Goal: Transaction & Acquisition: Purchase product/service

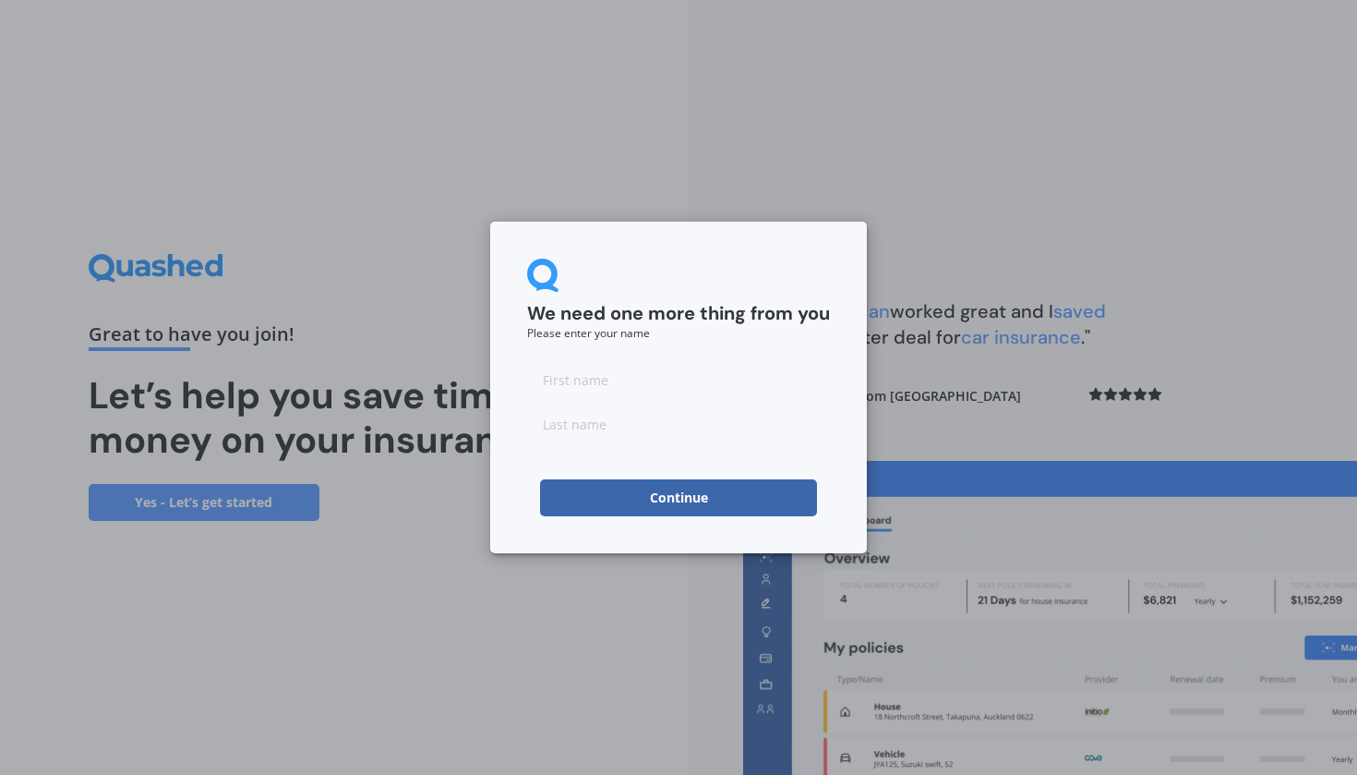
click at [632, 382] on input at bounding box center [678, 379] width 303 height 37
type input "[PERSON_NAME]"
click at [611, 420] on input at bounding box center [678, 423] width 303 height 37
type input "[PERSON_NAME]"
click at [656, 491] on button "Continue" at bounding box center [678, 497] width 277 height 37
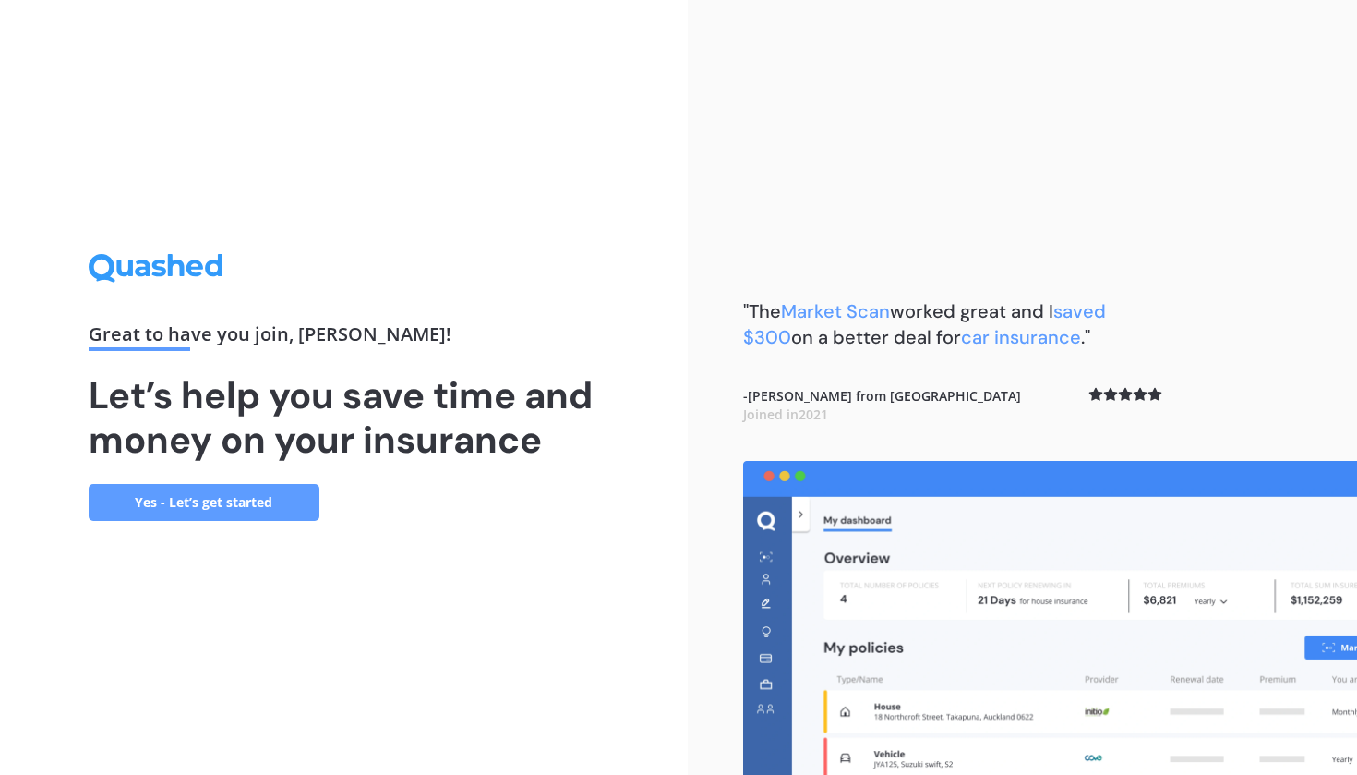
click at [206, 503] on link "Yes - Let’s get started" at bounding box center [204, 502] width 231 height 37
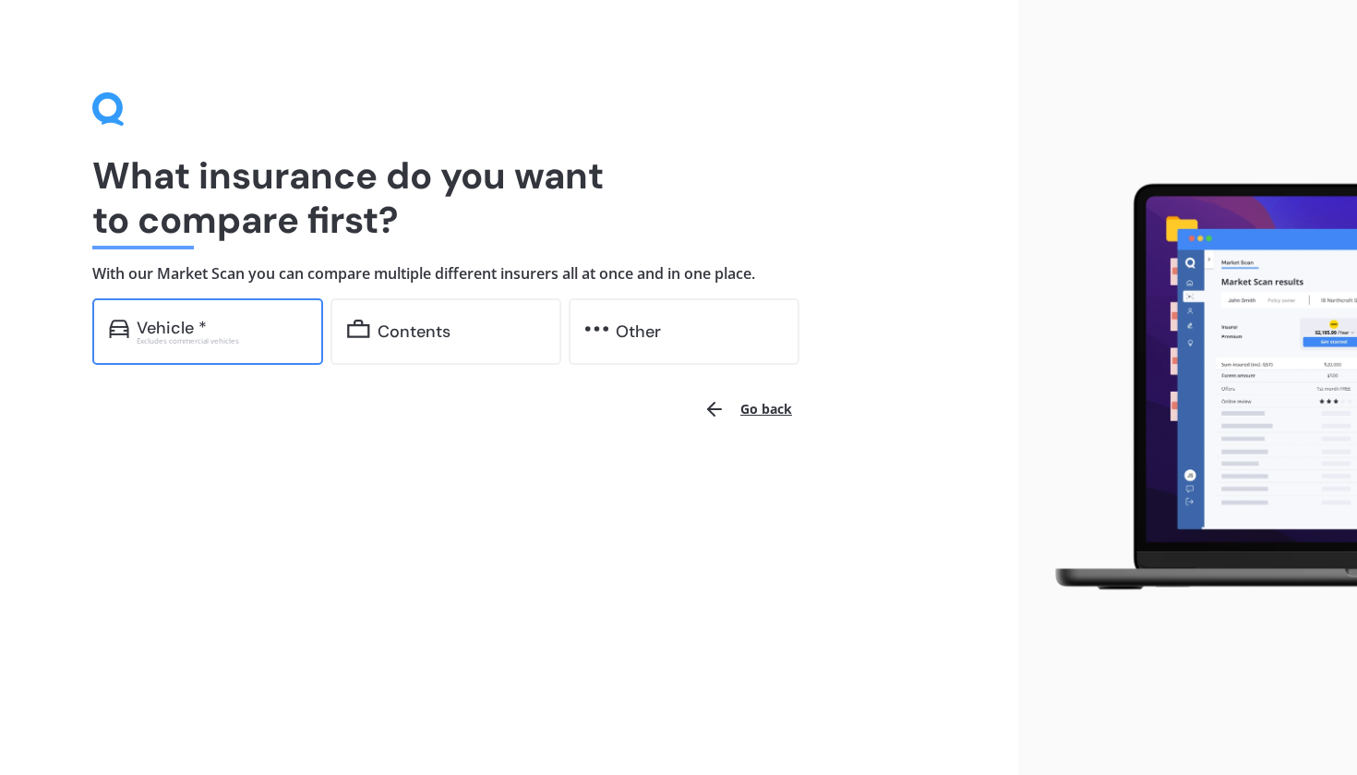
click at [177, 338] on div "Excludes commercial vehicles" at bounding box center [222, 340] width 170 height 7
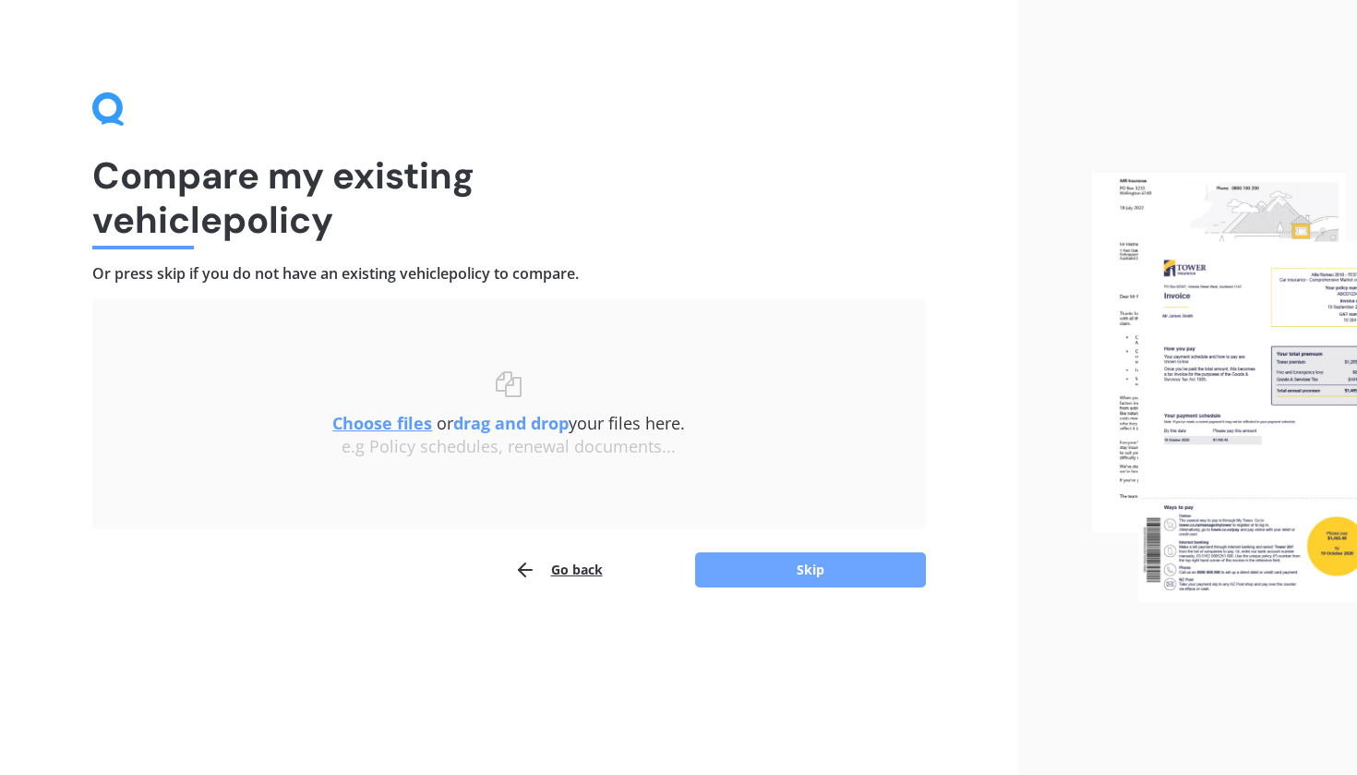
click at [769, 565] on button "Skip" at bounding box center [810, 569] width 231 height 35
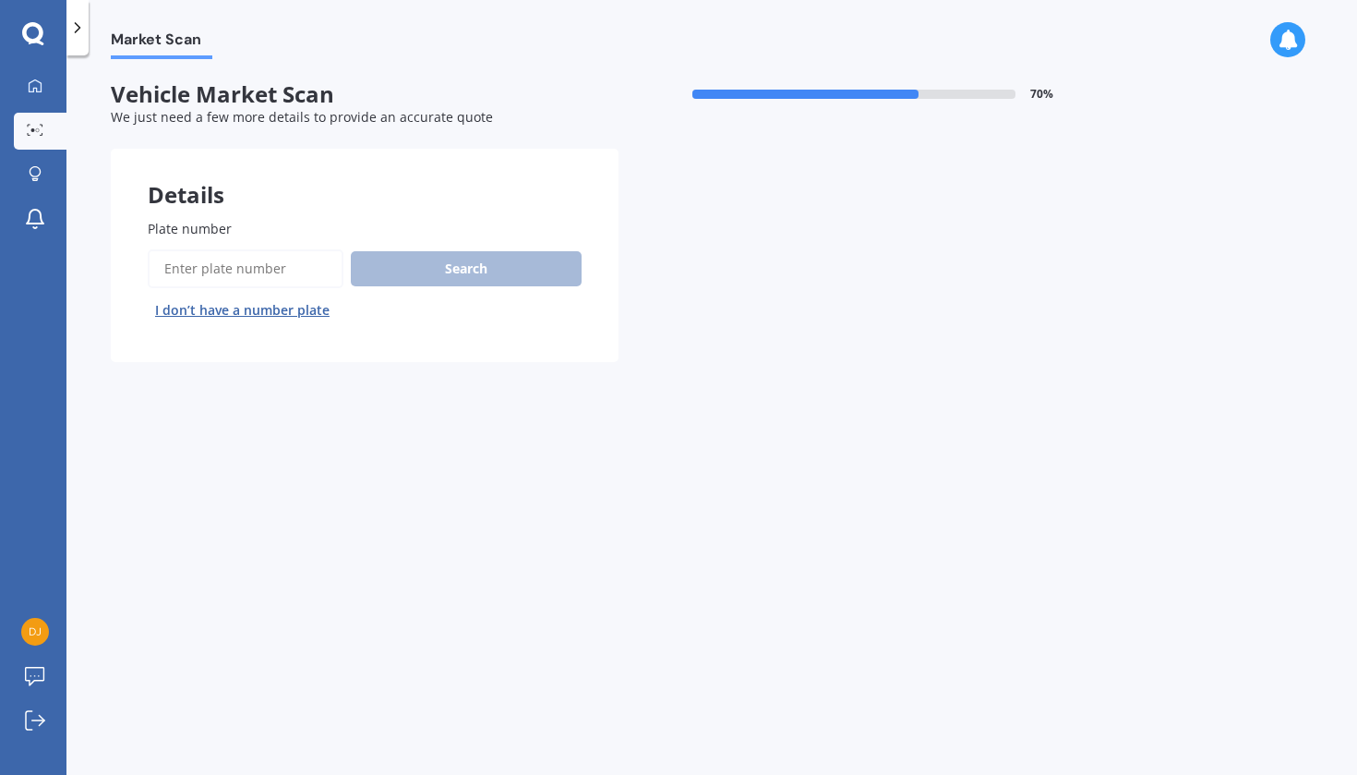
click at [295, 268] on input "Plate number" at bounding box center [246, 268] width 196 height 39
type input "lfu835"
click at [463, 266] on button "Search" at bounding box center [466, 268] width 231 height 35
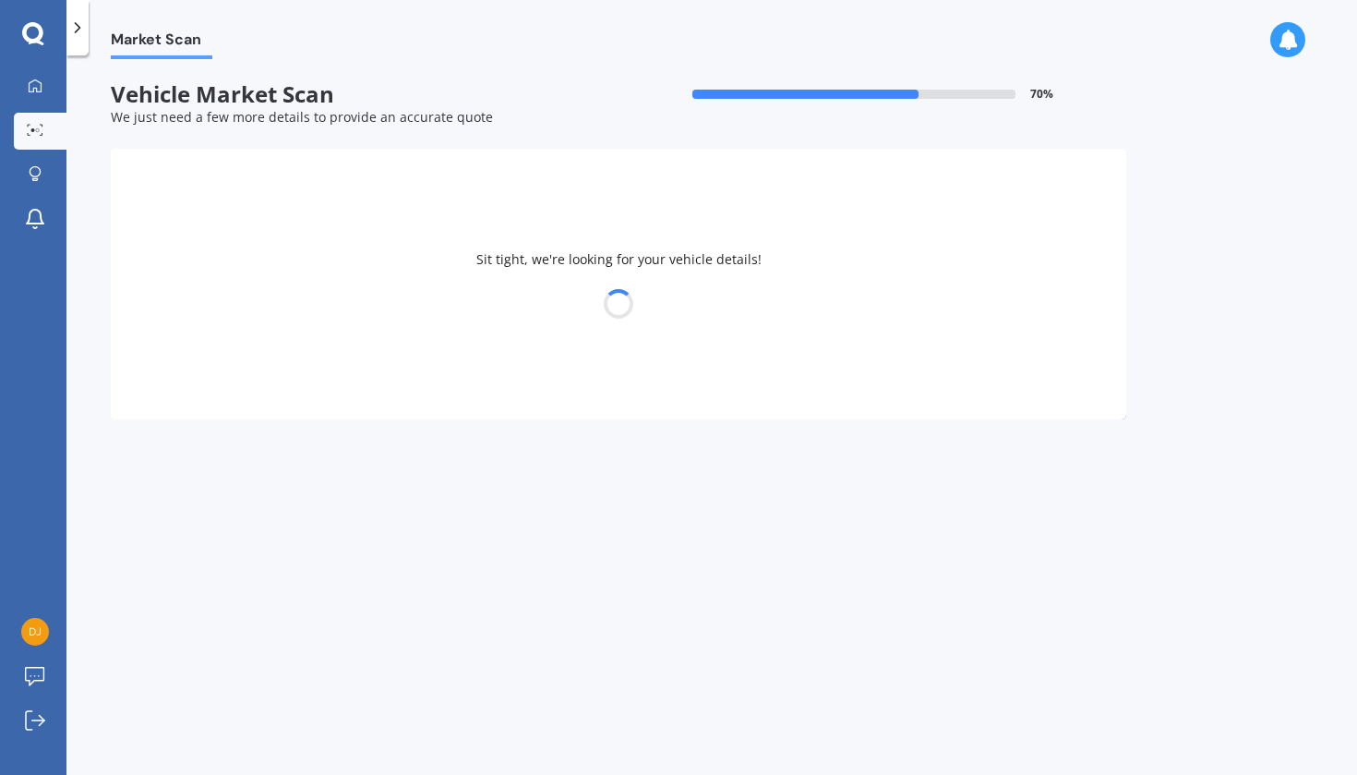
select select "AUDI"
select select "A6"
